Goal: Check status: Check status

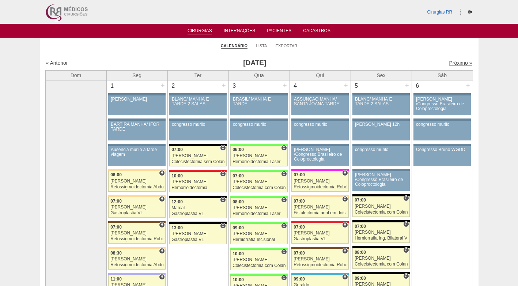
click at [450, 62] on link "Próximo »" at bounding box center [460, 63] width 23 height 6
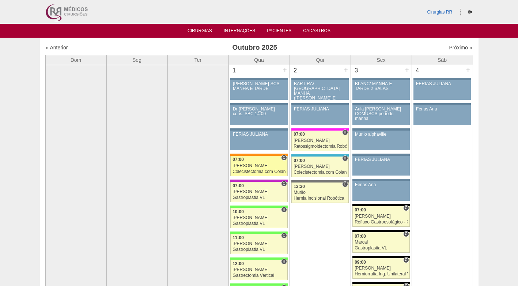
click at [258, 163] on link "88271 [PERSON_NAME] C 07:00 [PERSON_NAME] Colecistectomia com Colangiografia VL…" at bounding box center [258, 166] width 57 height 20
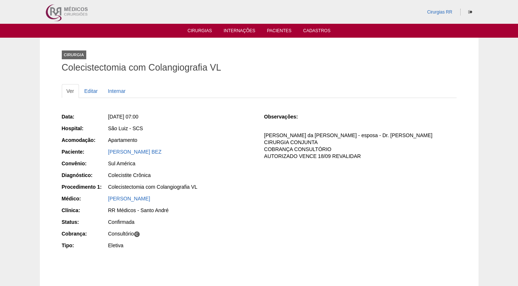
click at [376, 102] on div "Ver Editar Internar" at bounding box center [259, 94] width 395 height 21
click at [243, 187] on div "Colecistectomia com Colangiografia VL" at bounding box center [181, 186] width 146 height 7
click at [243, 186] on div "Colecistectomia com Colangiografia VL" at bounding box center [181, 186] width 146 height 7
click at [244, 186] on div "Colecistectomia com Colangiografia VL" at bounding box center [181, 186] width 146 height 7
click at [229, 136] on div "Data: Qua, 01/10/2025 - 07:00 Hospital: São Luiz - SCS Acomodação: Apartamento …" at bounding box center [158, 181] width 192 height 143
